Goal: Information Seeking & Learning: Check status

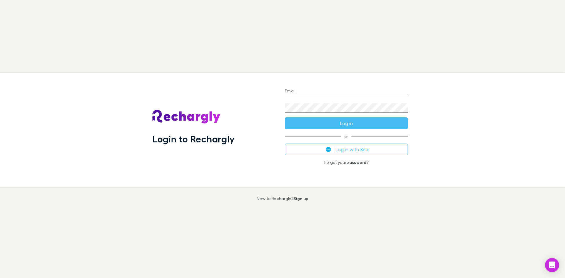
type input "**********"
click at [340, 123] on button "Log in" at bounding box center [346, 124] width 123 height 12
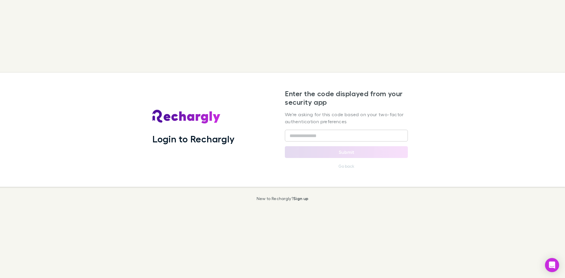
click at [304, 136] on input "text" at bounding box center [346, 136] width 123 height 12
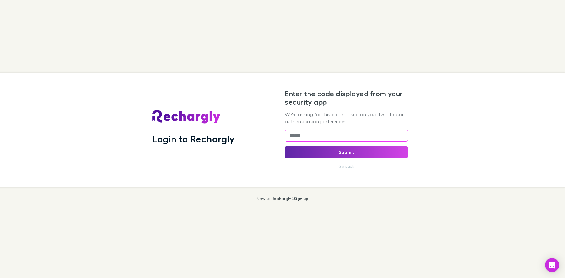
type input "******"
click at [353, 151] on button "Submit" at bounding box center [346, 152] width 123 height 12
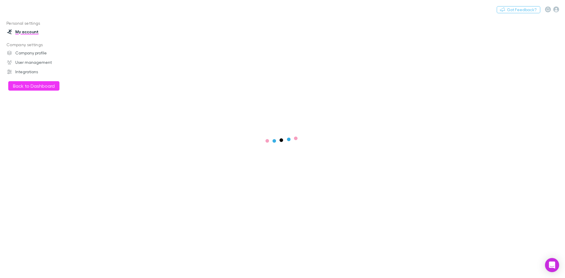
click at [43, 87] on button "Back to Dashboard" at bounding box center [33, 85] width 51 height 9
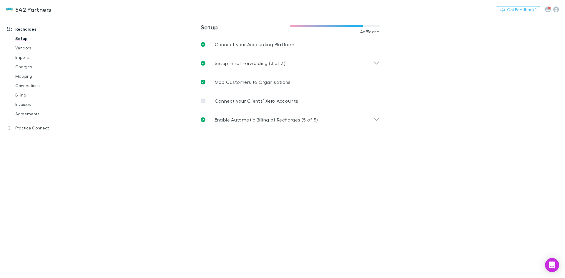
click at [27, 105] on link "Invoices" at bounding box center [44, 104] width 70 height 9
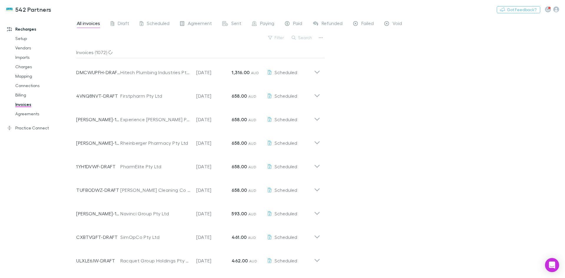
click at [310, 39] on button "Search" at bounding box center [302, 37] width 27 height 7
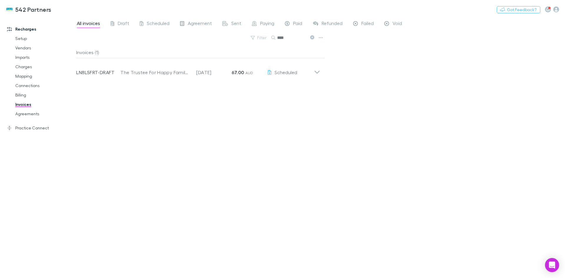
type input "****"
click at [134, 77] on div "Invoice Number LN8L5FRT-DRAFT Customer The Trustee For Happy Family Superfund I…" at bounding box center [195, 69] width 238 height 21
click at [197, 25] on span "Agreement" at bounding box center [200, 24] width 24 height 8
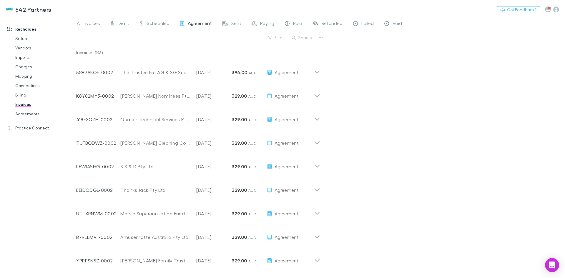
click at [304, 35] on button "Search" at bounding box center [302, 37] width 27 height 7
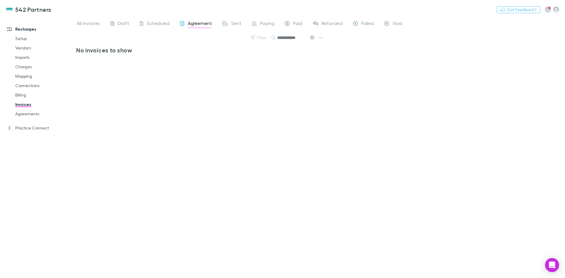
type input "**********"
click at [20, 113] on link "Agreements" at bounding box center [44, 113] width 70 height 9
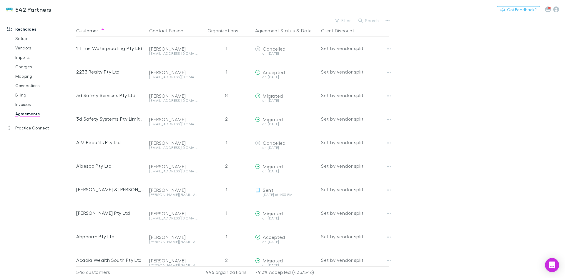
click at [373, 20] on button "Search" at bounding box center [369, 20] width 27 height 7
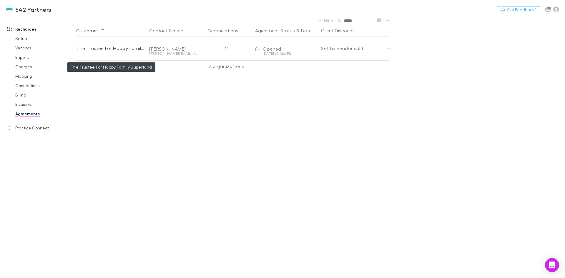
type input "*****"
click at [130, 49] on div "The Trustee For Happy Family Superfund" at bounding box center [110, 49] width 68 height 24
click at [125, 53] on div "The Trustee For Happy Family Superfund" at bounding box center [110, 49] width 68 height 24
click at [305, 31] on button "Date" at bounding box center [306, 31] width 11 height 12
click at [280, 33] on button "Agreement Status" at bounding box center [275, 31] width 40 height 12
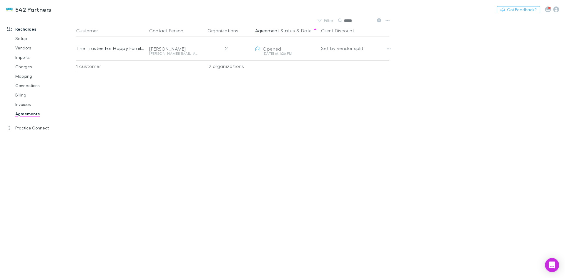
click at [280, 31] on button "Agreement Status" at bounding box center [275, 31] width 40 height 12
click at [231, 30] on button "Organizations" at bounding box center [227, 31] width 38 height 12
click at [241, 29] on span "button" at bounding box center [243, 30] width 5 height 5
click at [335, 29] on button "Client Discount" at bounding box center [341, 31] width 40 height 12
click at [289, 29] on button "Agreement Status" at bounding box center [275, 31] width 40 height 12
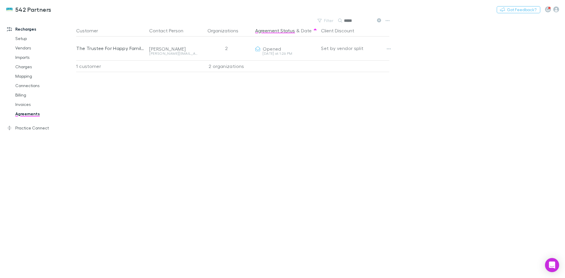
click at [86, 34] on button "Customer" at bounding box center [90, 31] width 29 height 12
click at [93, 42] on div "The Trustee For Happy Family Superfund" at bounding box center [110, 49] width 68 height 24
click at [92, 49] on div "The Trustee For Happy Family Superfund" at bounding box center [110, 49] width 68 height 24
drag, startPoint x: 136, startPoint y: 112, endPoint x: 124, endPoint y: 84, distance: 30.8
click at [136, 112] on div "Customer Contact Person Organizations Agreement Status & Date Client Discount T…" at bounding box center [238, 152] width 324 height 254
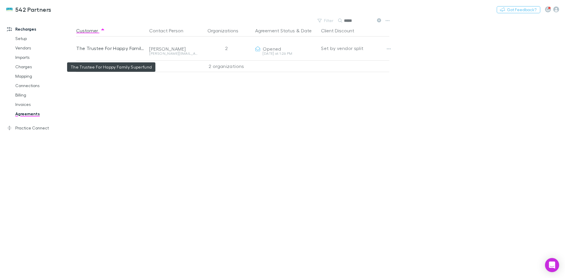
click at [125, 51] on div "The Trustee For Happy Family Superfund" at bounding box center [110, 49] width 68 height 24
click at [26, 68] on link "Charges" at bounding box center [44, 66] width 70 height 9
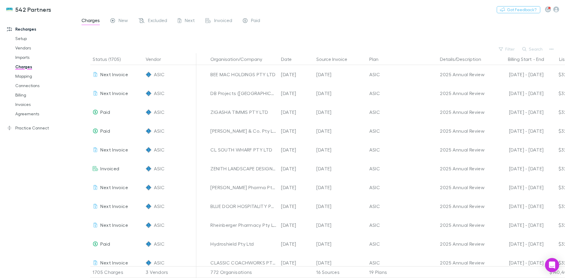
drag, startPoint x: 532, startPoint y: 47, endPoint x: 551, endPoint y: 34, distance: 23.5
click at [538, 43] on main "Charges New Excluded Next Invoiced Paid Filter Search Status (1705) Vendor Orga…" at bounding box center [320, 147] width 489 height 262
click at [520, 46] on button "Search" at bounding box center [533, 49] width 27 height 7
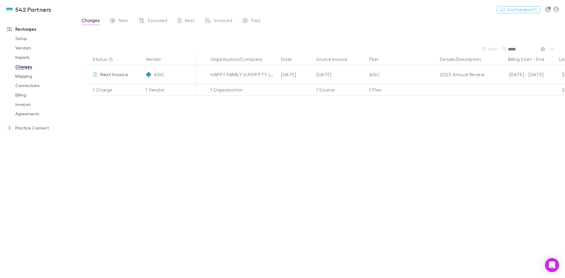
type input "*****"
click at [334, 219] on div "Status (1) Vendor Organisation/Company Date Source Invoice Plan Details/Descrip…" at bounding box center [320, 165] width 489 height 225
click at [34, 114] on link "Agreements" at bounding box center [44, 113] width 70 height 9
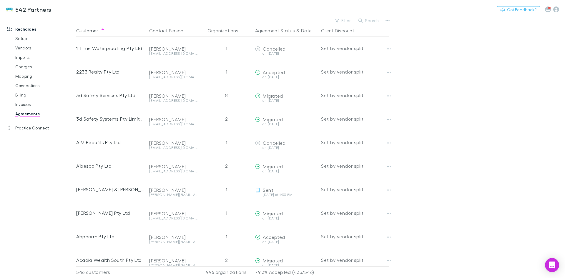
click at [368, 19] on button "Search" at bounding box center [369, 20] width 27 height 7
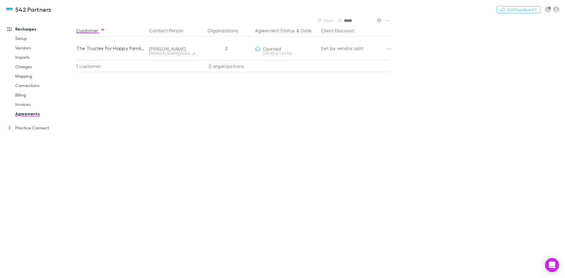
type input "*****"
click at [0, 0] on button "Copy link" at bounding box center [0, 0] width 0 height 0
